Goal: Task Accomplishment & Management: Use online tool/utility

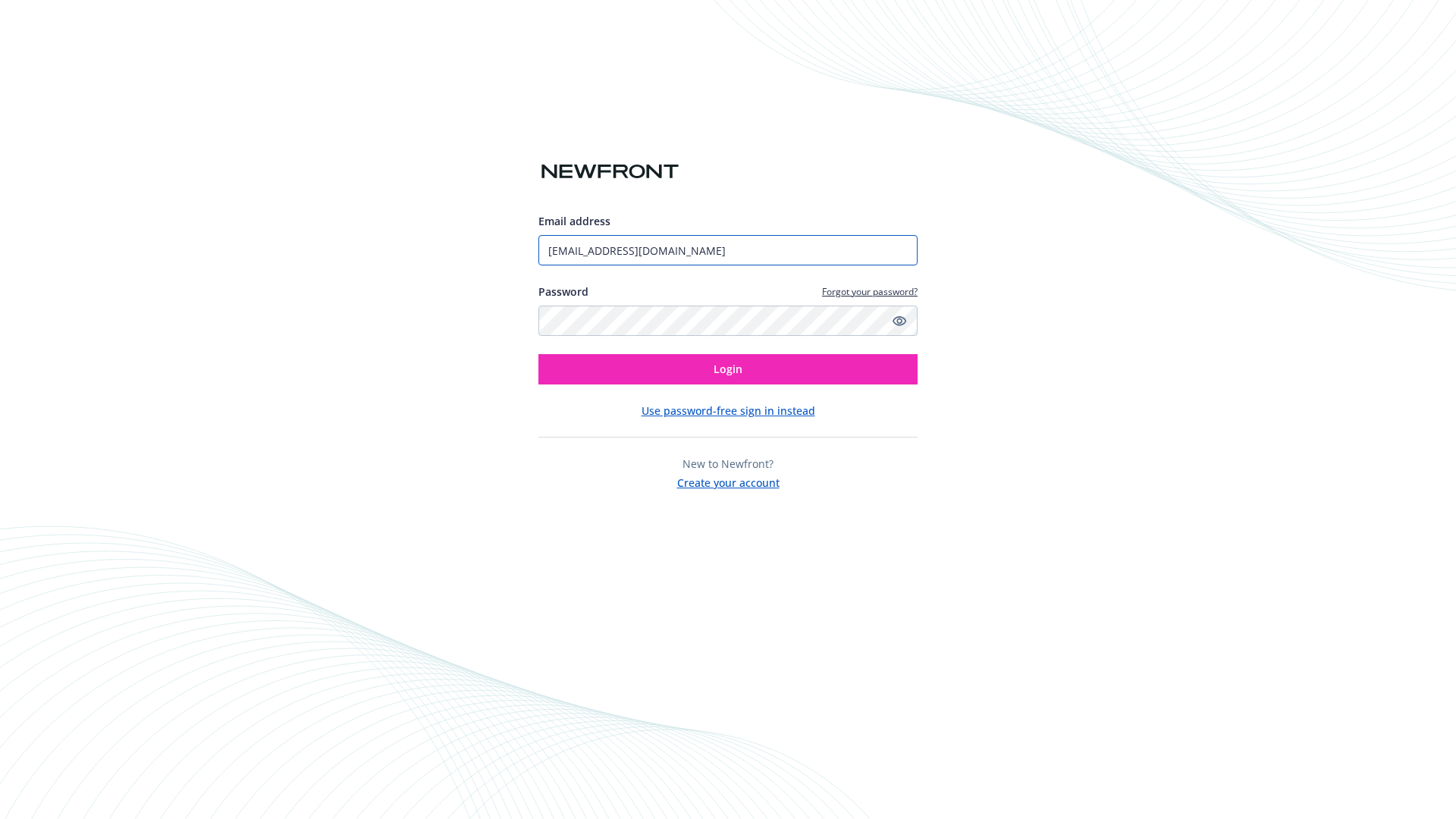
type input "[EMAIL_ADDRESS][DOMAIN_NAME]"
click at [728, 370] on span "Login" at bounding box center [728, 369] width 28 height 14
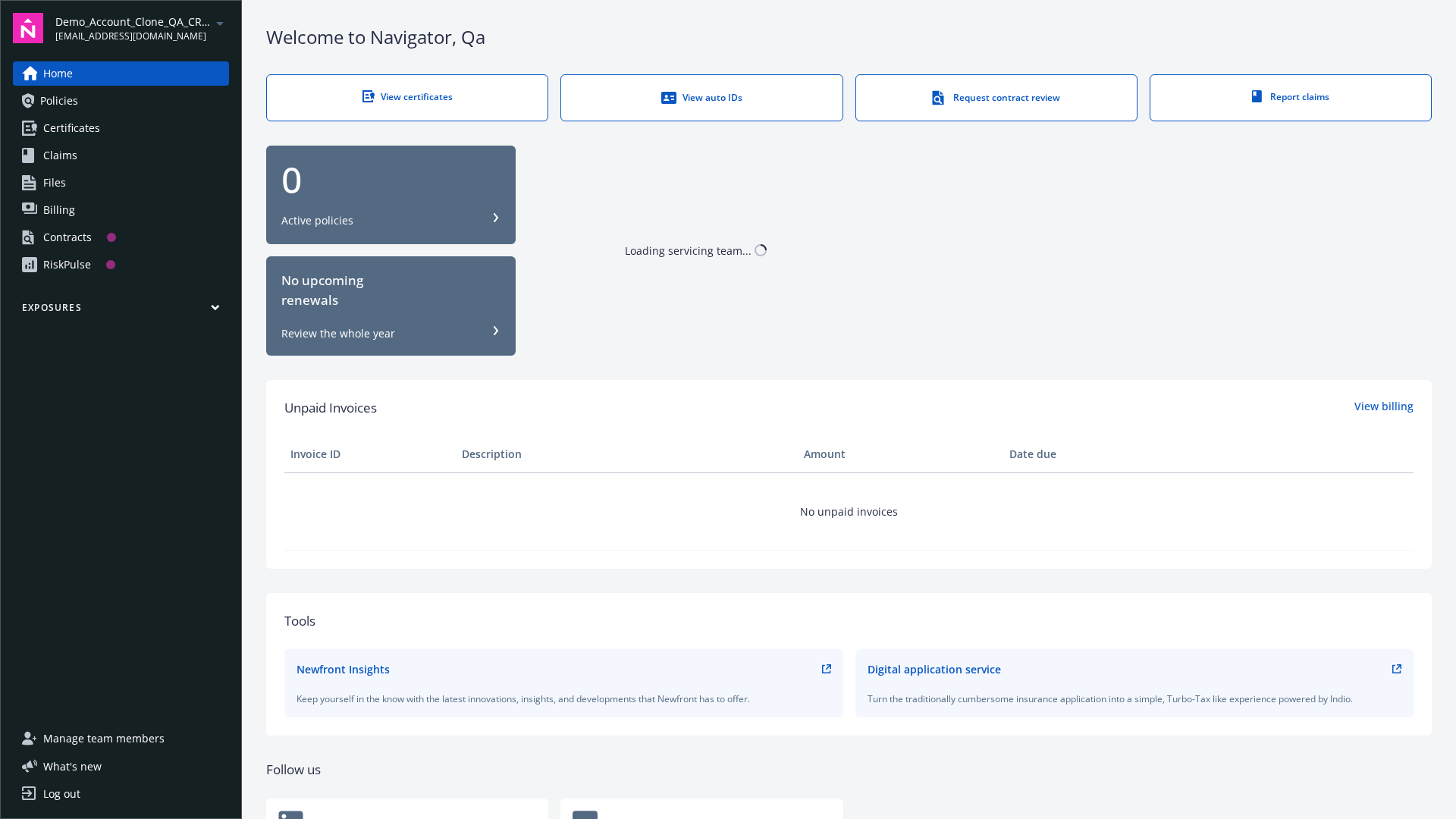
click at [142, 28] on span "Demo_Account_Clone_QA_CR_Tests_Prospect" at bounding box center [132, 21] width 155 height 16
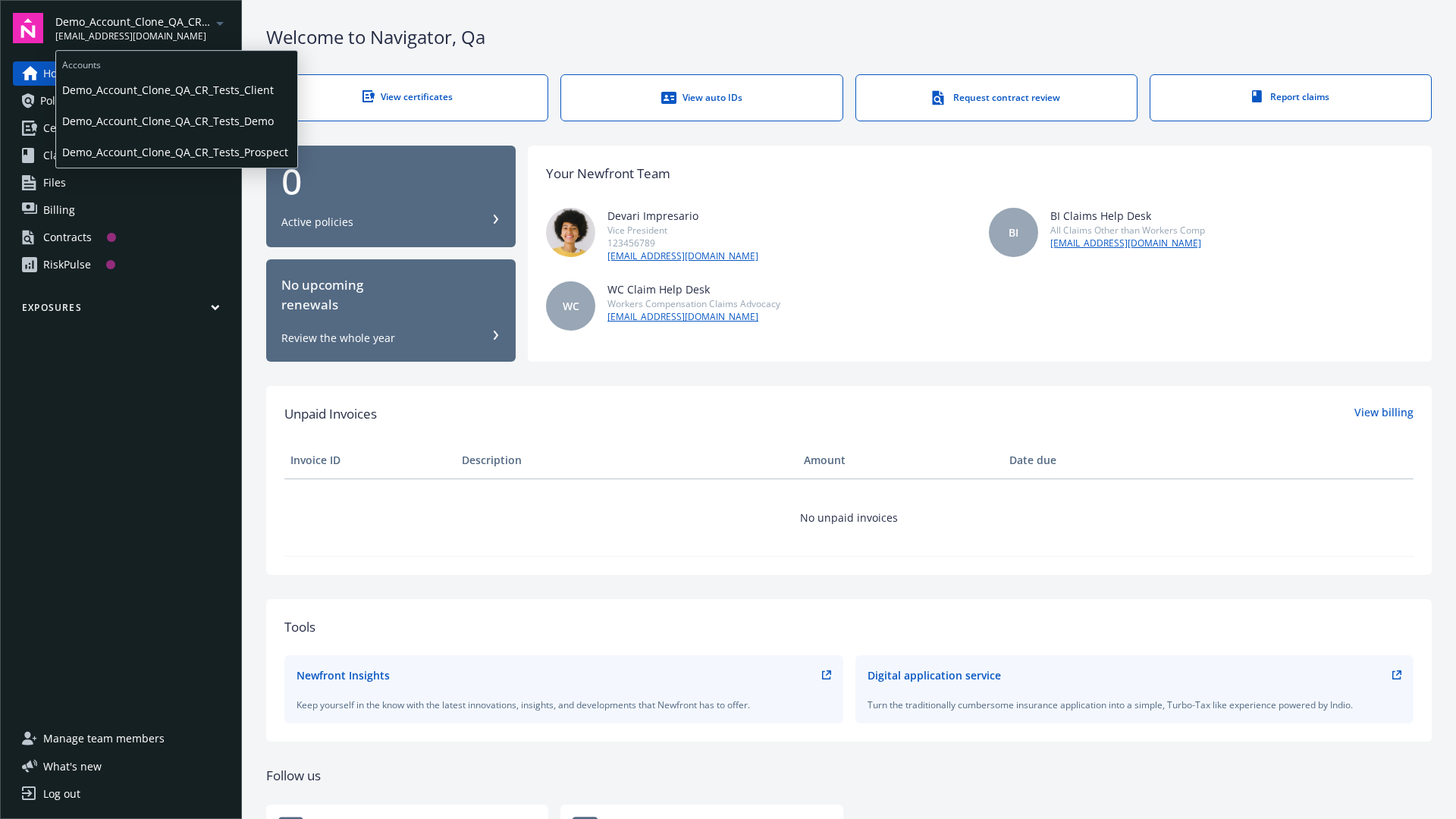
click at [175, 91] on span "Demo_Account_Clone_QA_CR_Tests_Client" at bounding box center [177, 90] width 229 height 31
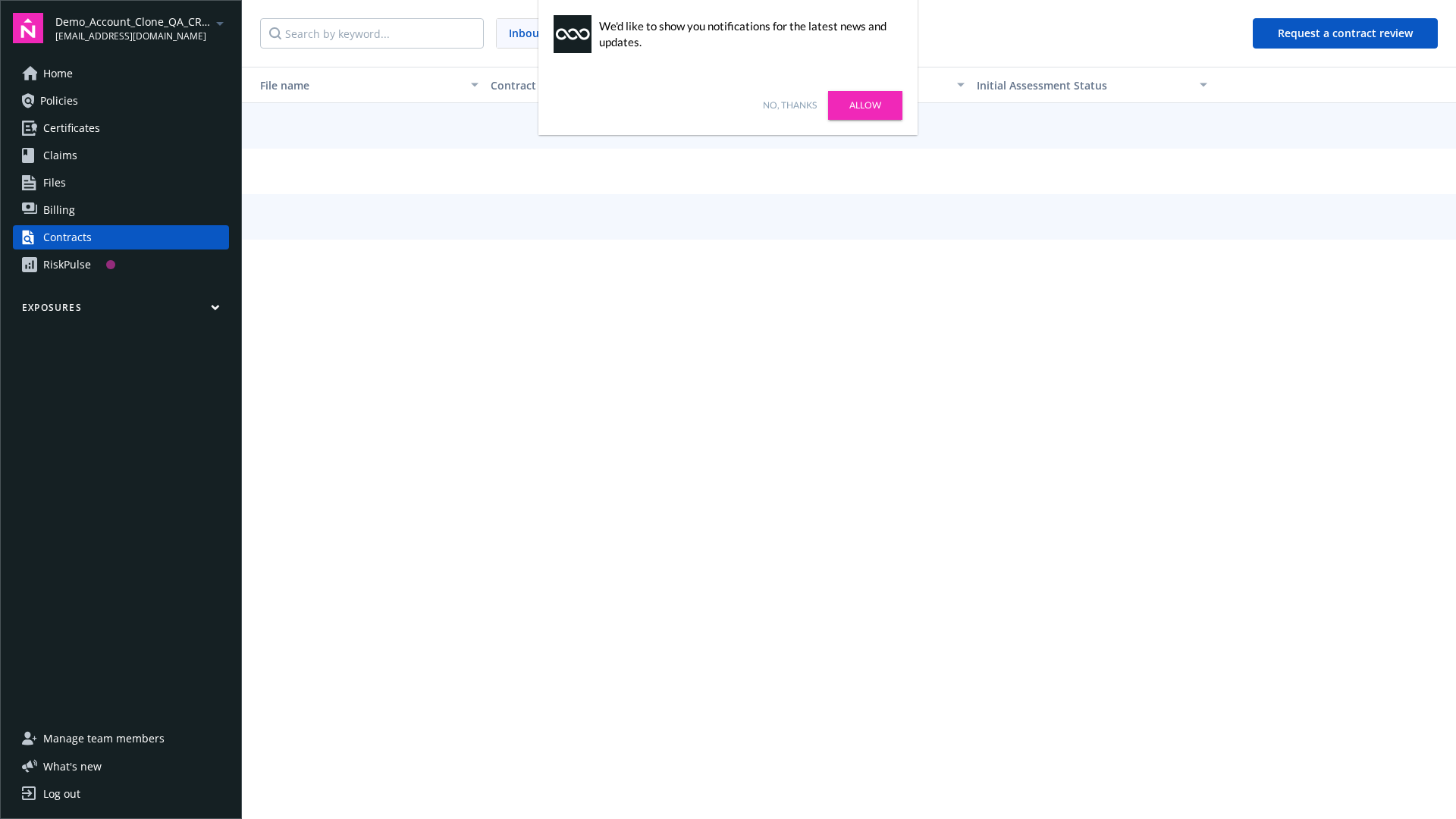
click at [790, 106] on link "No, thanks" at bounding box center [790, 105] width 54 height 13
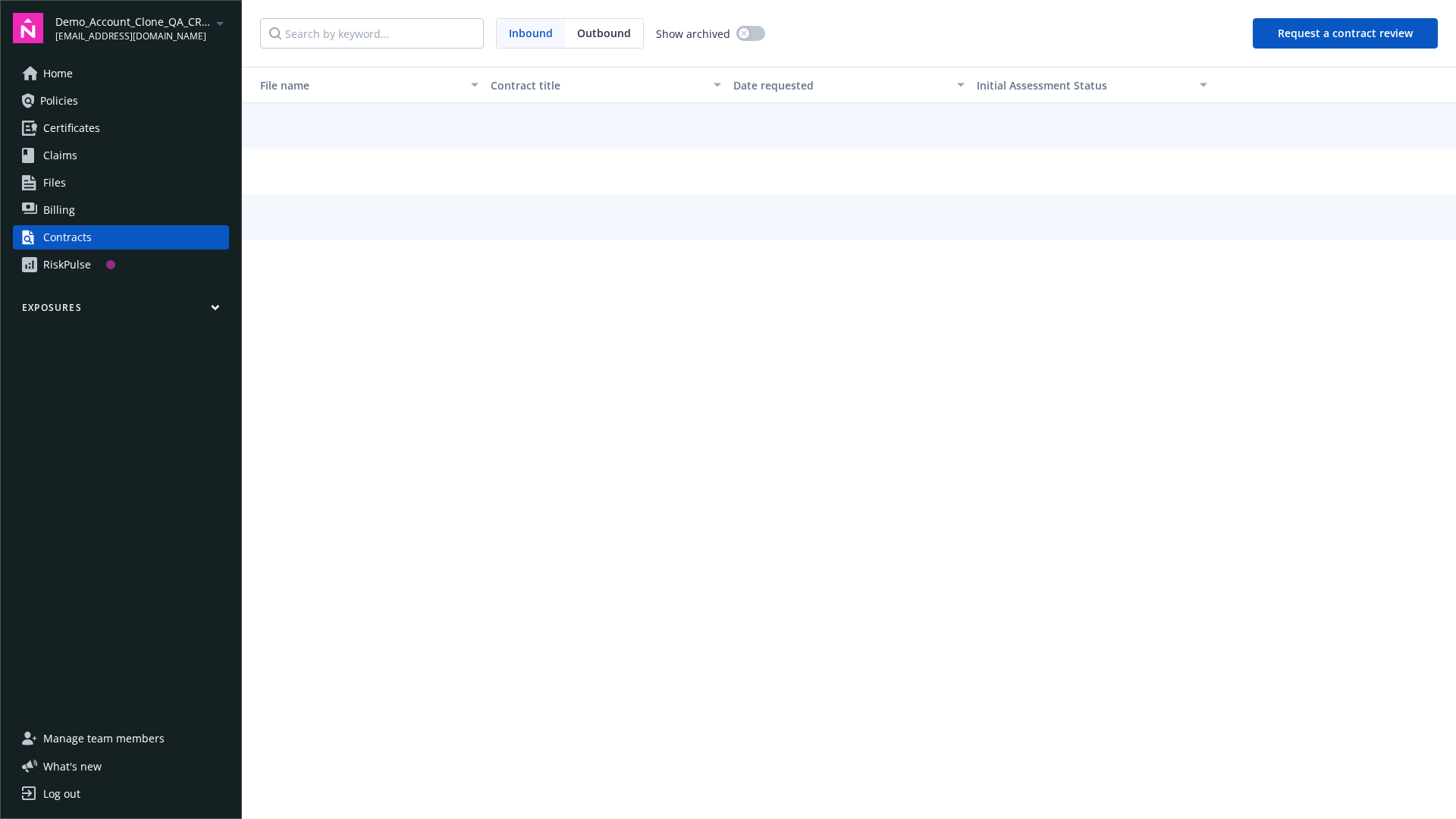
click at [1347, 34] on button "Request a contract review" at bounding box center [1346, 33] width 185 height 30
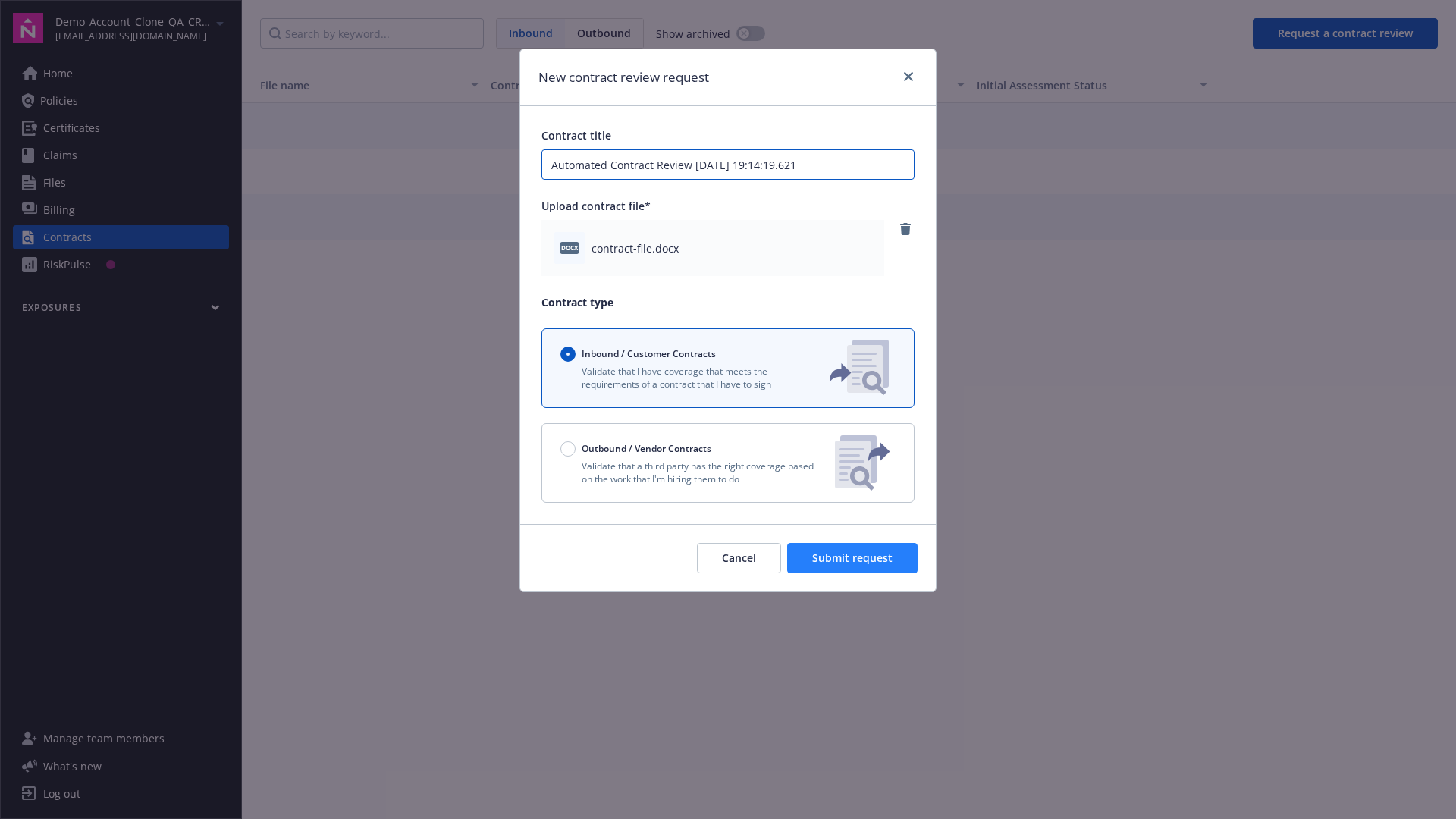
type input "Automated Contract Review 09-11-2025 19:14:19.621"
click at [854, 558] on span "Submit request" at bounding box center [852, 558] width 81 height 14
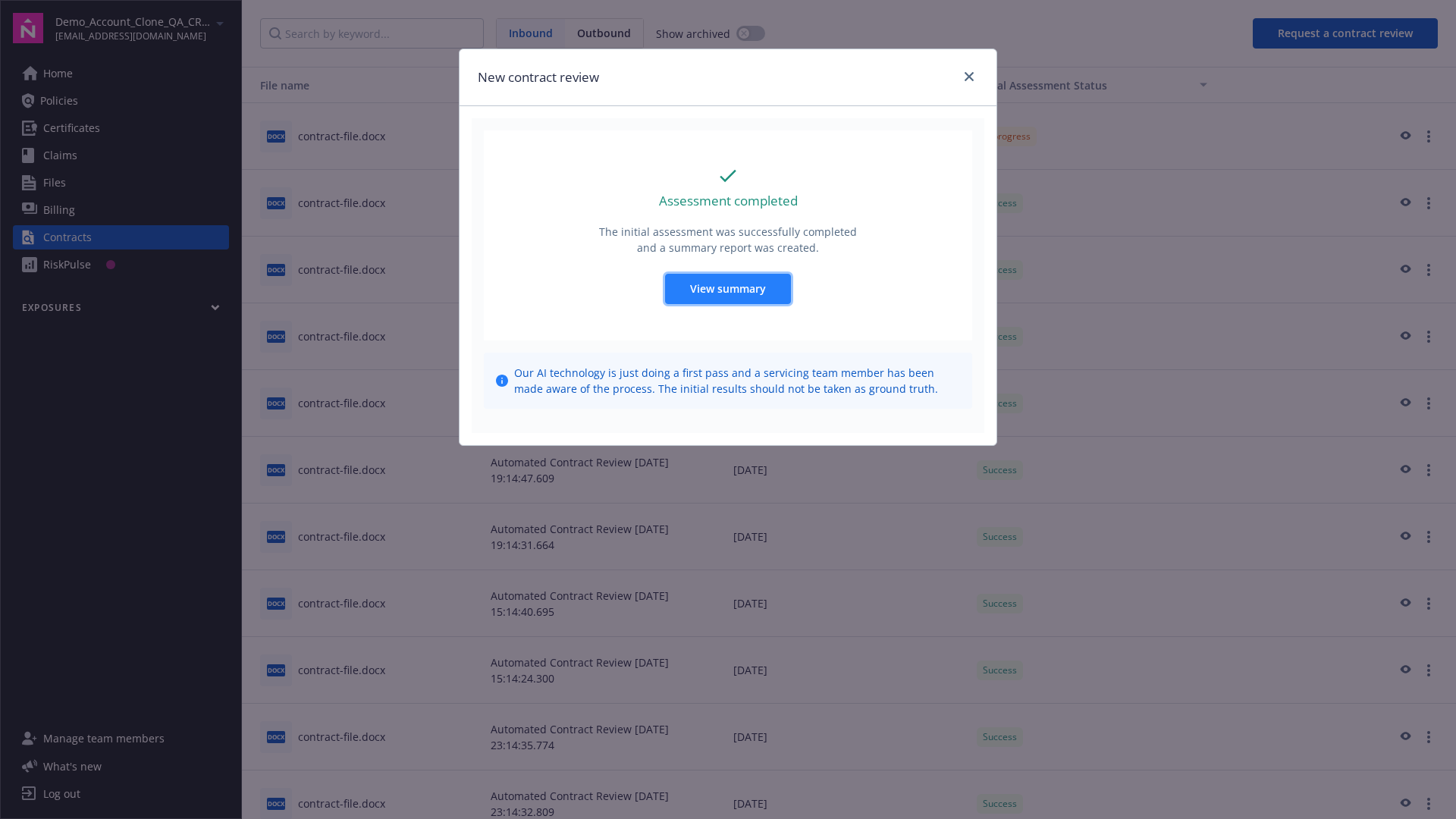
click at [728, 288] on span "View summary" at bounding box center [728, 289] width 76 height 14
